Goal: Find contact information: Find contact information

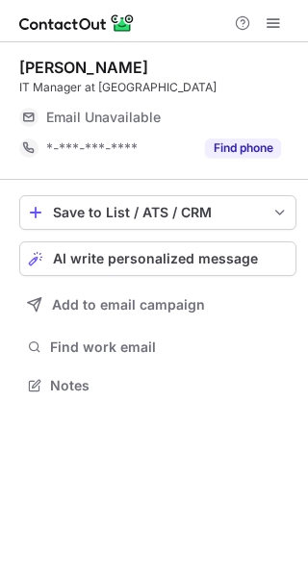
scroll to position [372, 308]
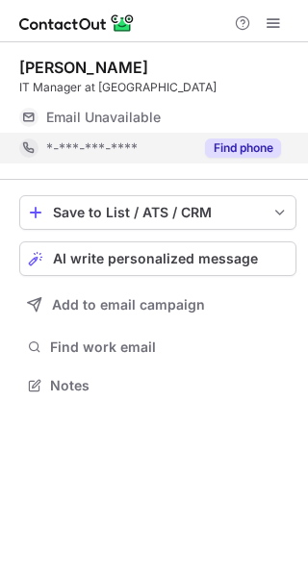
click at [248, 141] on button "Find phone" at bounding box center [243, 147] width 76 height 19
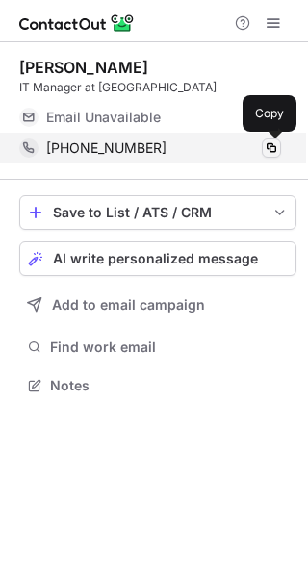
click at [276, 147] on span at bounding box center [271, 147] width 15 height 15
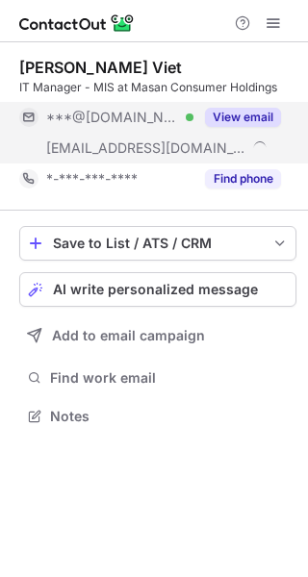
scroll to position [403, 308]
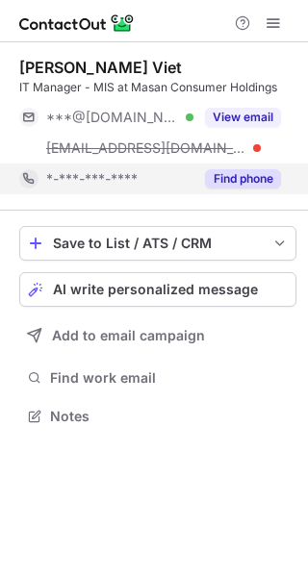
click at [251, 175] on button "Find phone" at bounding box center [243, 178] width 76 height 19
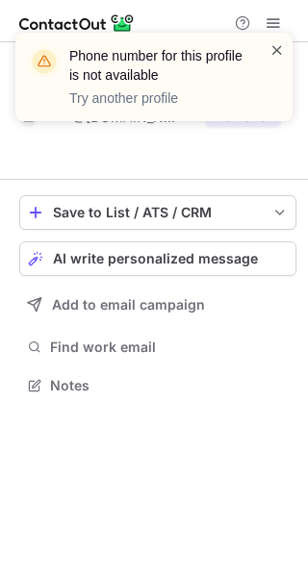
scroll to position [341, 308]
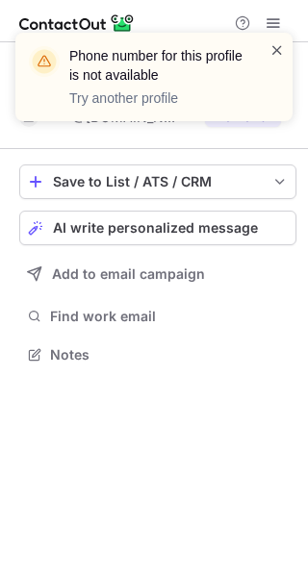
click at [278, 45] on span at bounding box center [276, 49] width 15 height 19
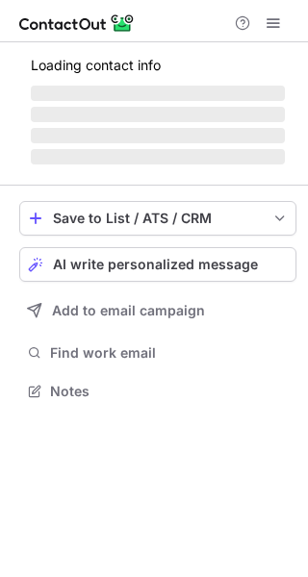
scroll to position [403, 308]
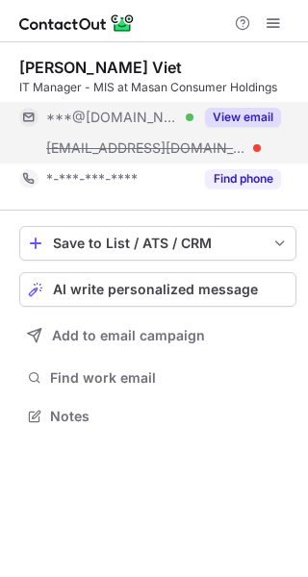
click at [237, 112] on button "View email" at bounding box center [243, 117] width 76 height 19
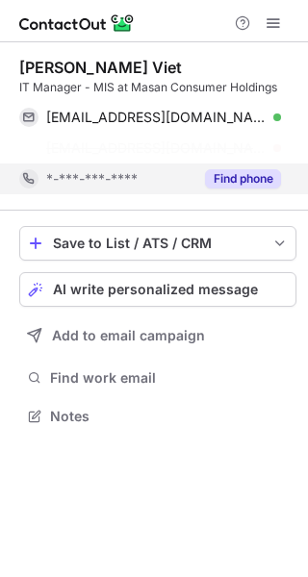
click at [247, 177] on button "Find phone" at bounding box center [243, 178] width 76 height 19
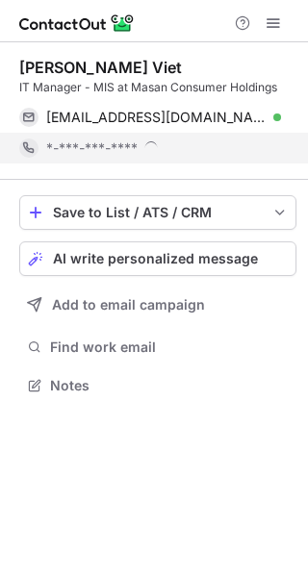
scroll to position [372, 308]
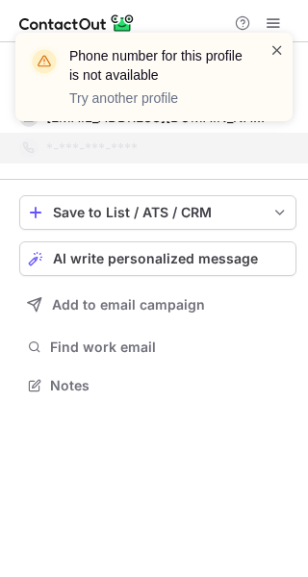
click at [269, 48] on span at bounding box center [276, 49] width 15 height 19
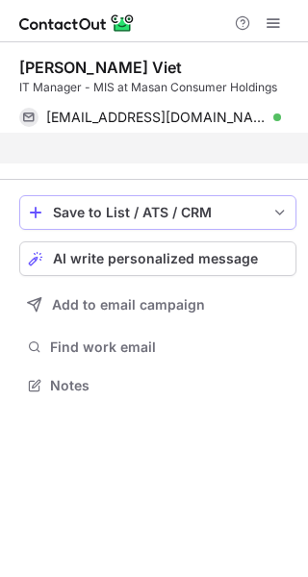
scroll to position [341, 308]
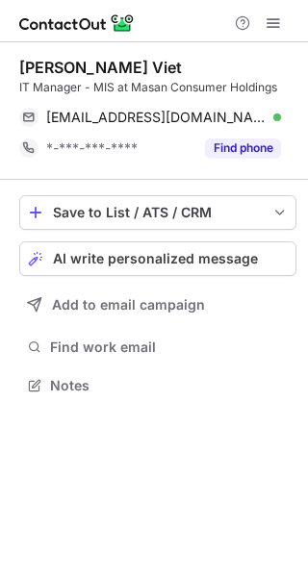
scroll to position [372, 308]
